Goal: Task Accomplishment & Management: Manage account settings

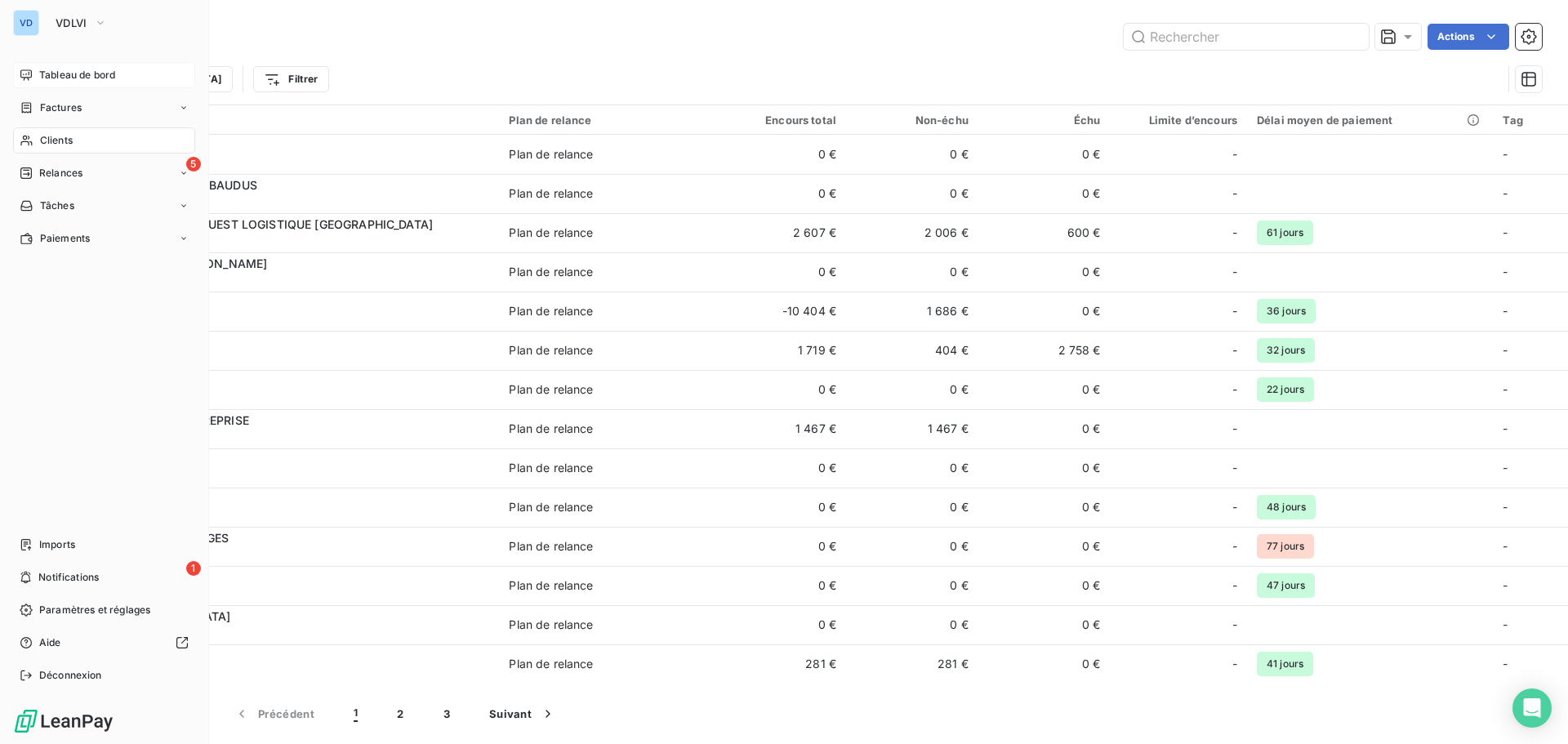
click at [69, 77] on span "Tableau de bord" at bounding box center [77, 75] width 76 height 14
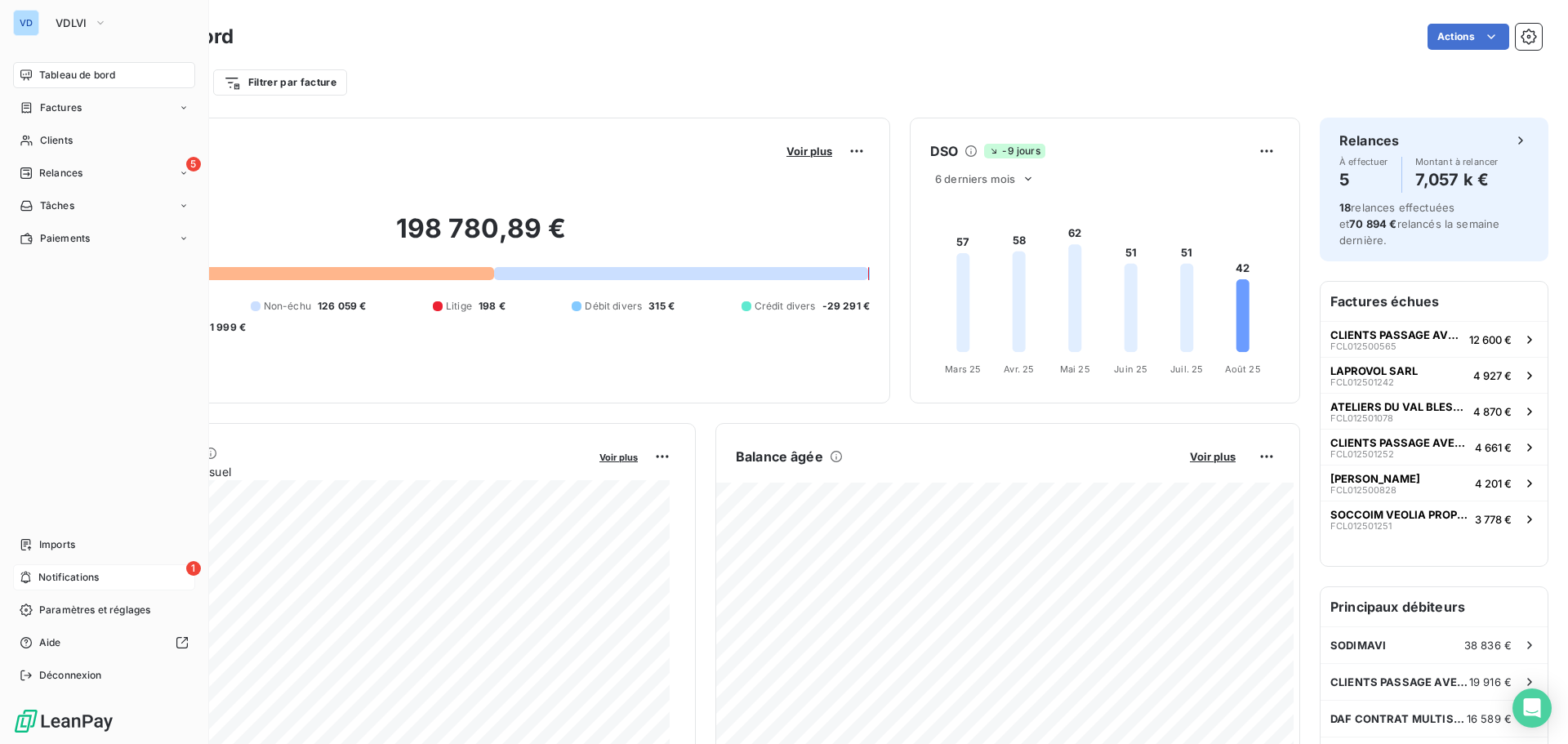
click at [81, 581] on span "Notifications" at bounding box center [68, 577] width 60 height 14
click at [38, 674] on div "Déconnexion" at bounding box center [104, 675] width 182 height 26
